Goal: Information Seeking & Learning: Learn about a topic

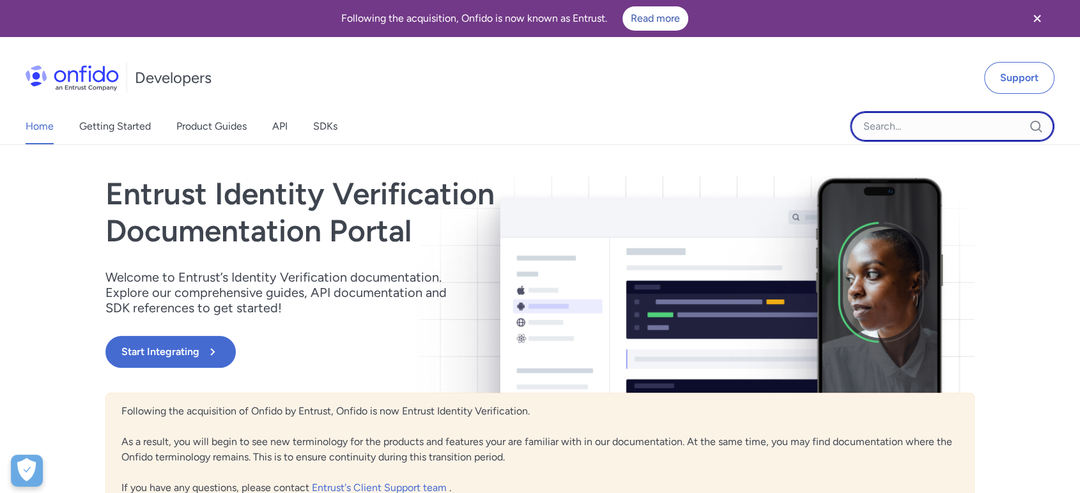
click at [865, 121] on input "Onfido search input field" at bounding box center [952, 126] width 204 height 31
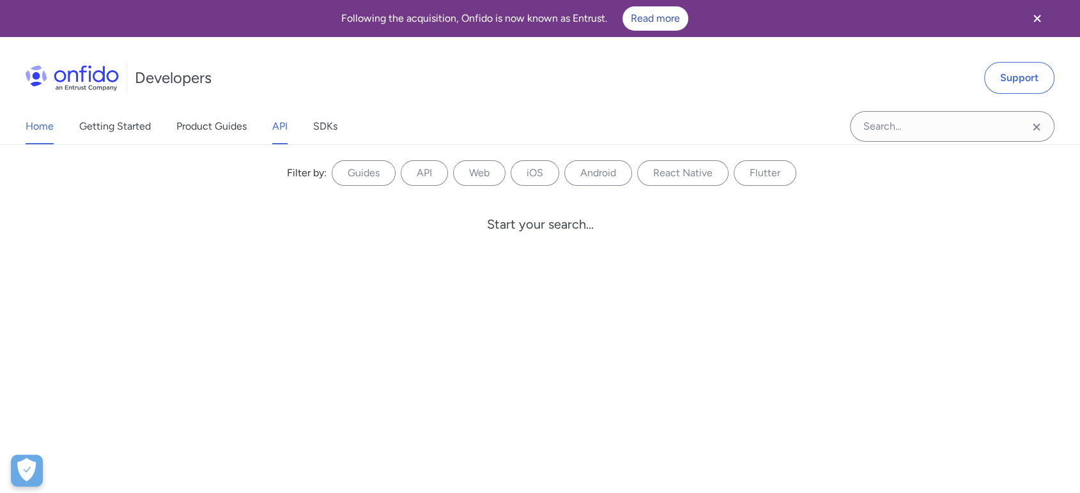
click at [285, 127] on link "API" at bounding box center [279, 127] width 15 height 36
click at [898, 125] on input "Onfido search input field" at bounding box center [952, 126] width 204 height 31
type input "signed_evidence_file"
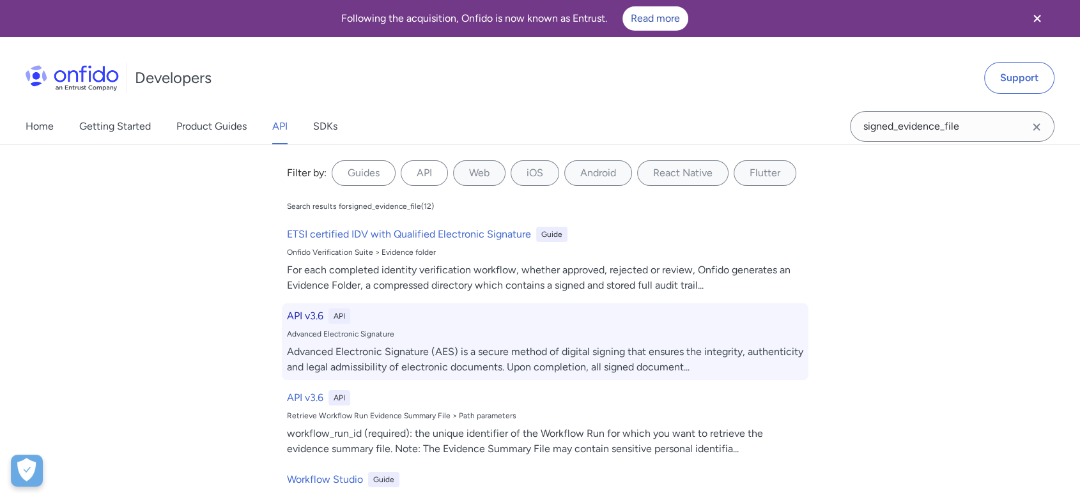
click at [309, 315] on h6 "API v3.6" at bounding box center [305, 316] width 36 height 15
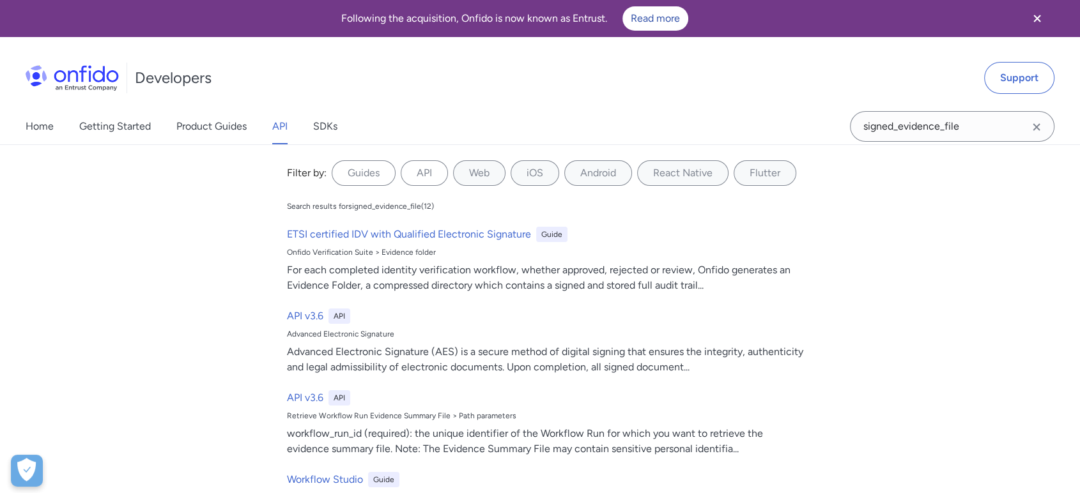
select select "http"
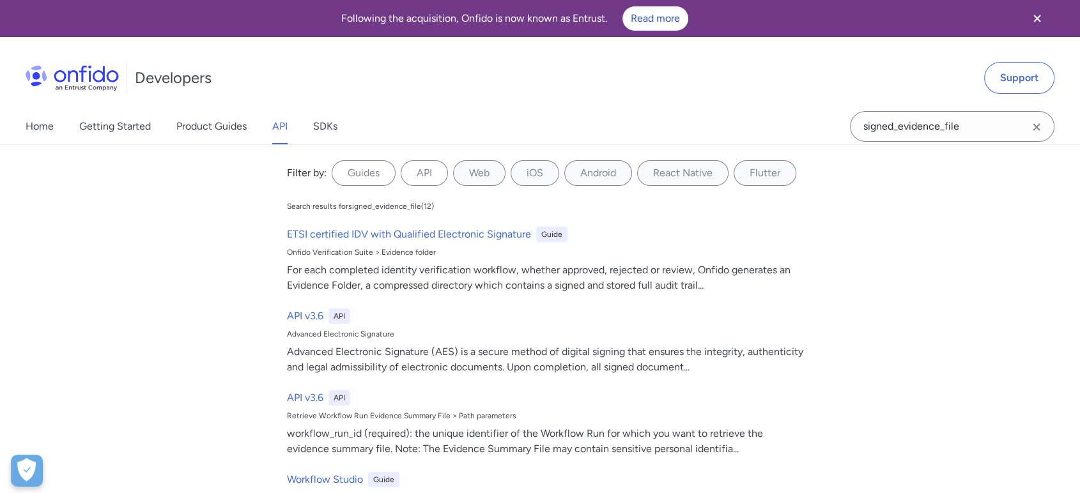
select select "http"
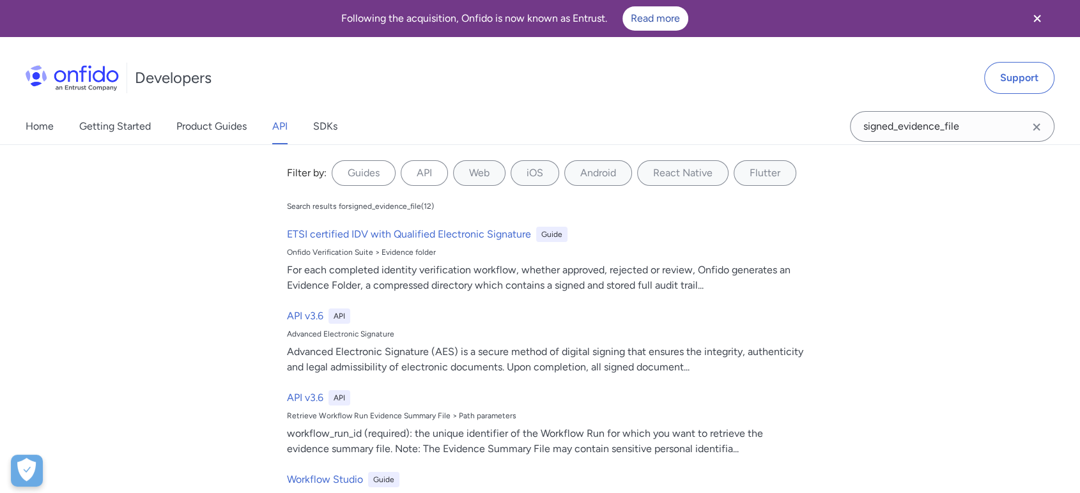
select select "http"
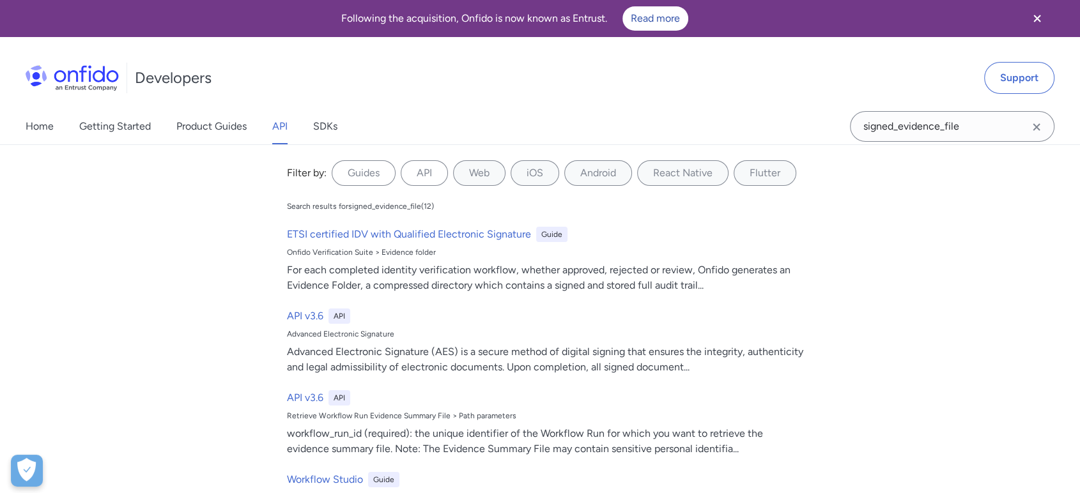
select select "http"
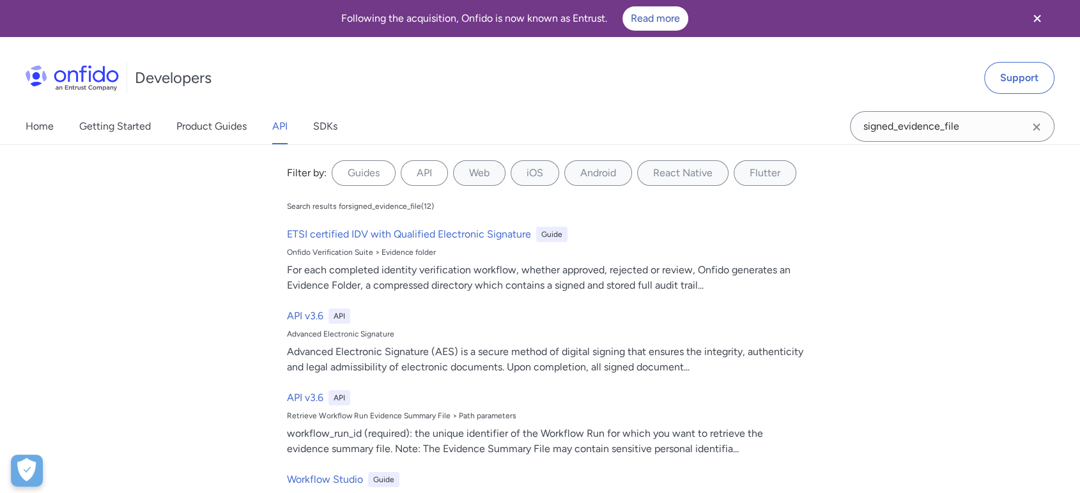
select select "http"
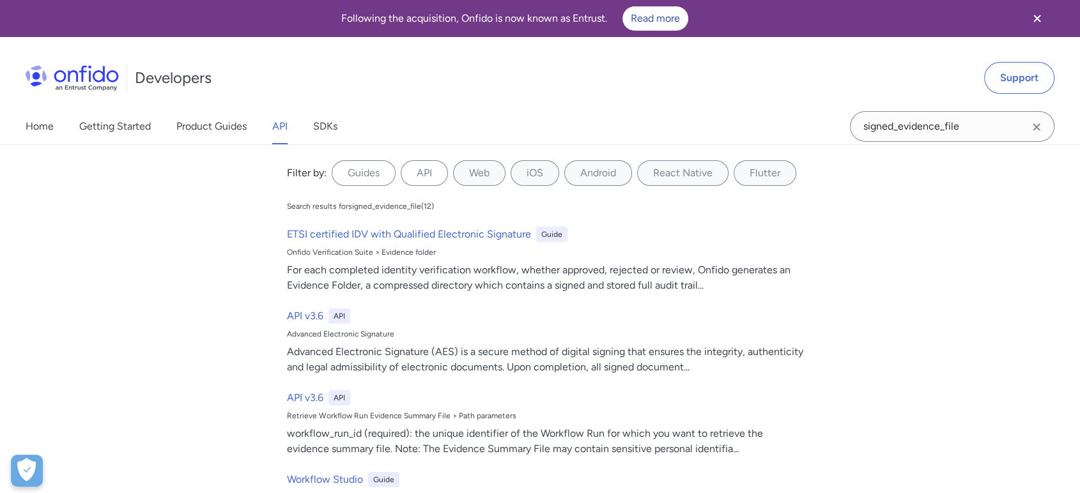
select select "http"
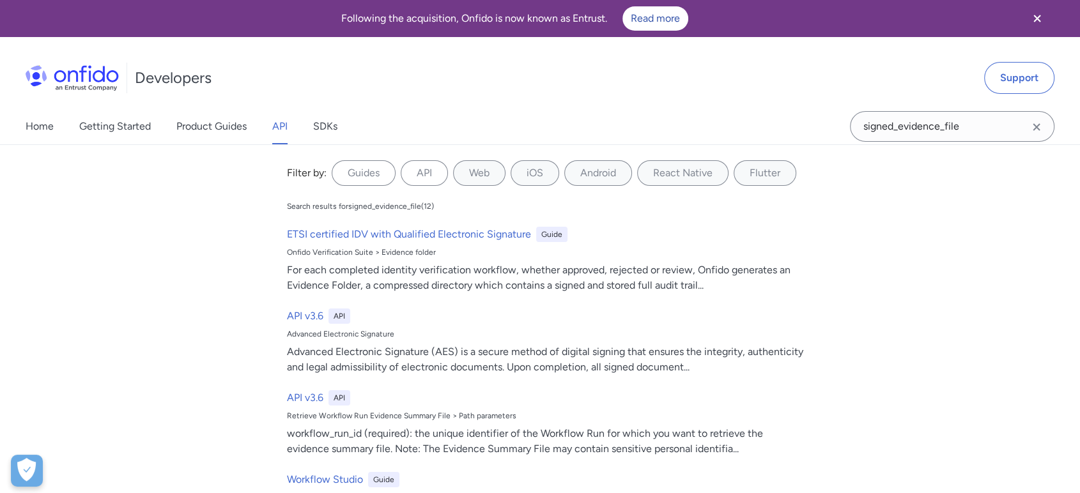
select select "http"
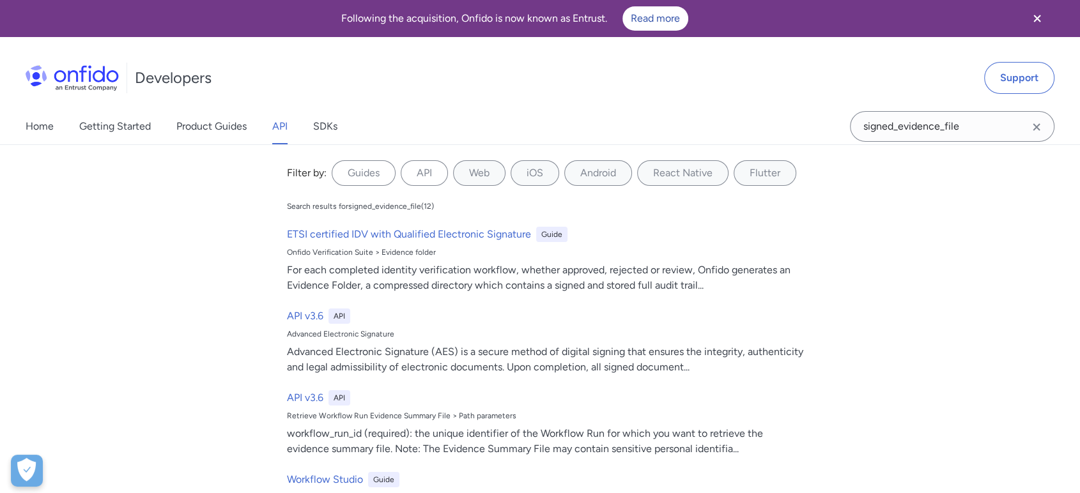
select select "http"
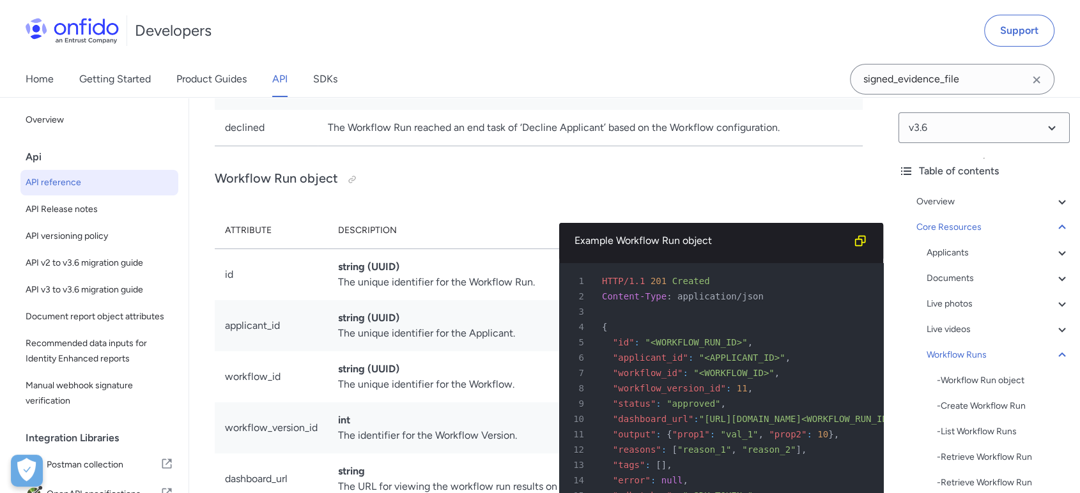
scroll to position [29268, 0]
